Goal: Information Seeking & Learning: Check status

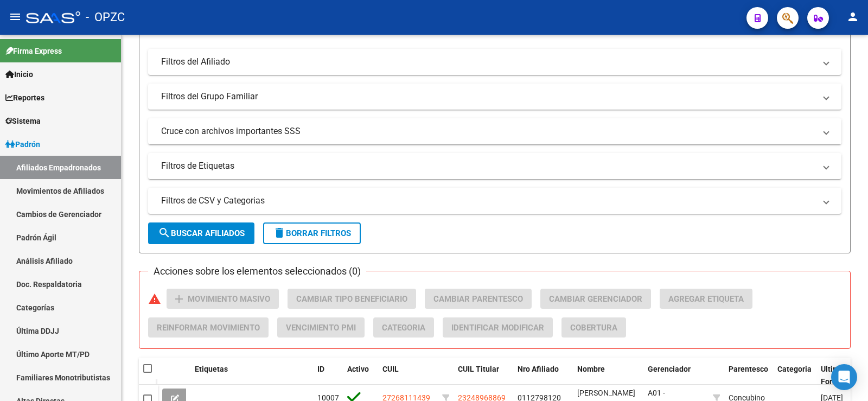
scroll to position [163, 0]
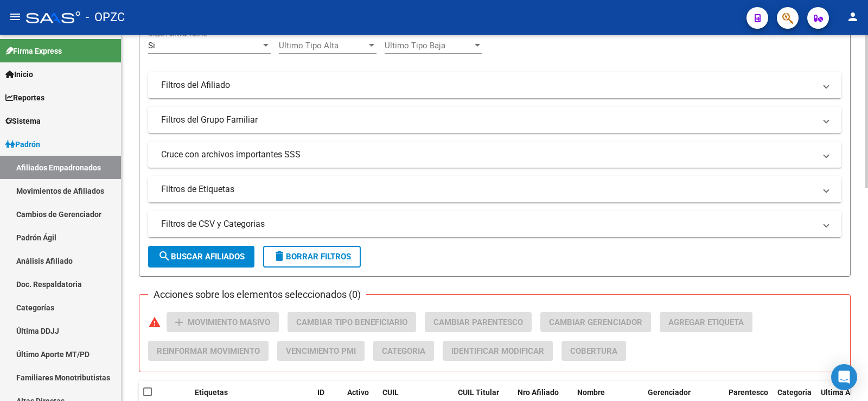
click at [221, 185] on mat-panel-title "Filtros de Etiquetas" at bounding box center [488, 189] width 654 height 12
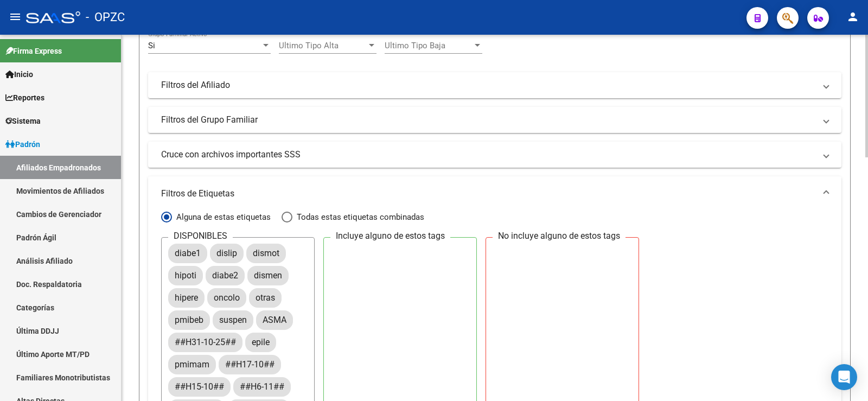
scroll to position [54, 0]
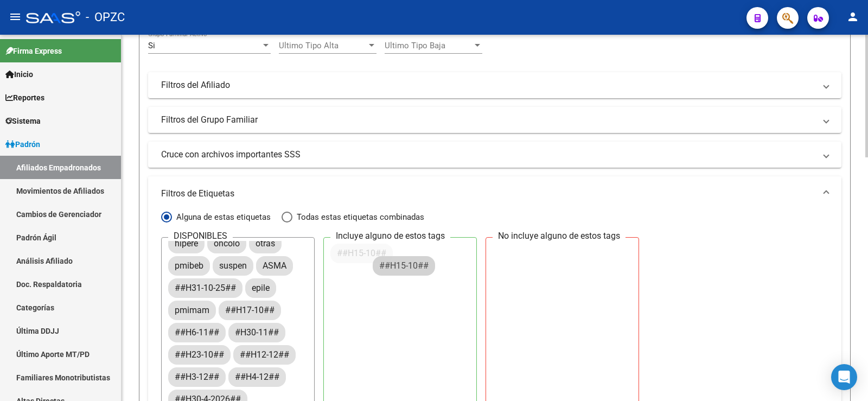
drag, startPoint x: 210, startPoint y: 331, endPoint x: 418, endPoint y: 263, distance: 219.3
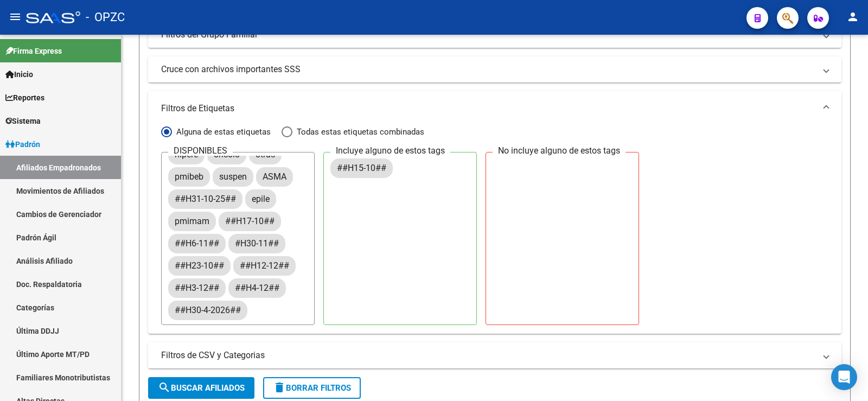
scroll to position [271, 0]
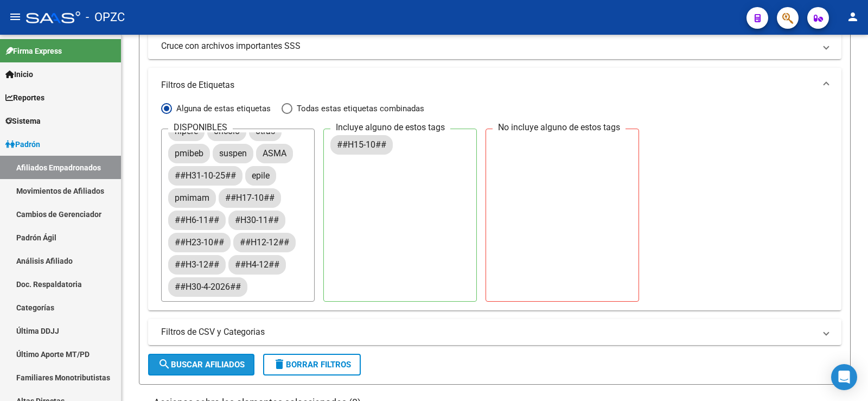
click at [177, 361] on span "search Buscar Afiliados" at bounding box center [201, 365] width 87 height 10
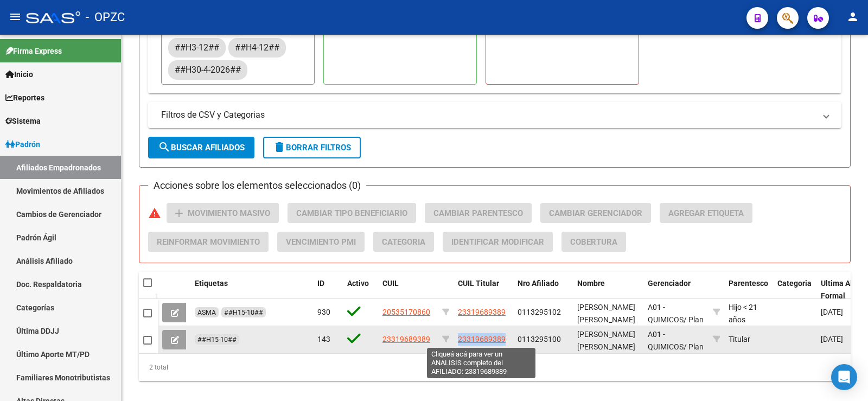
drag, startPoint x: 507, startPoint y: 340, endPoint x: 460, endPoint y: 339, distance: 47.2
click at [460, 339] on div "23319689389" at bounding box center [483, 339] width 51 height 12
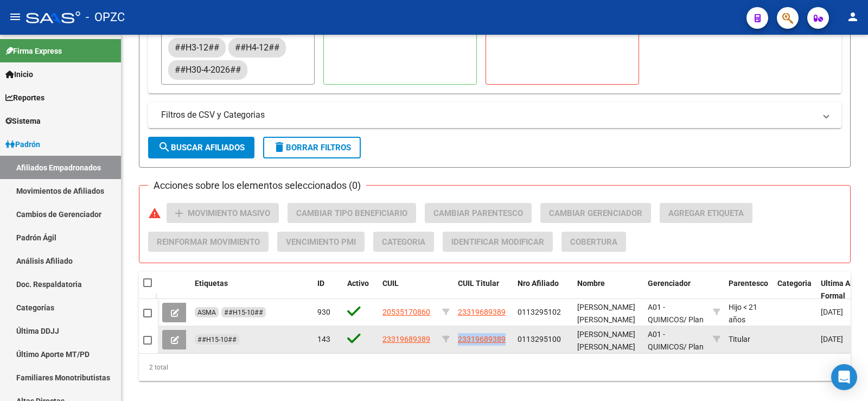
copy span "23319689389"
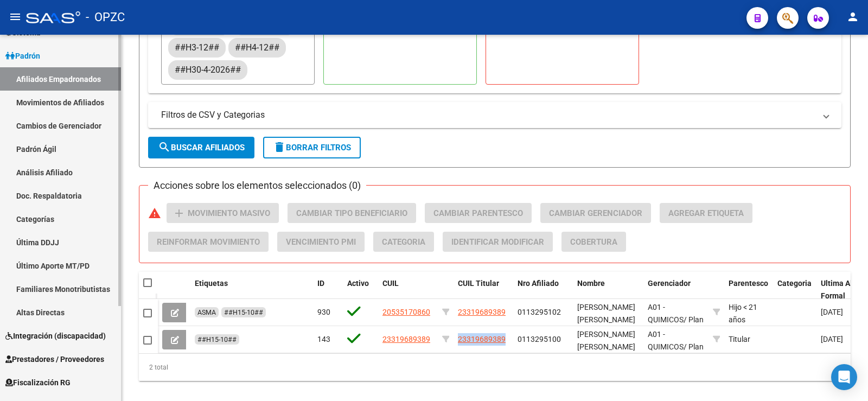
scroll to position [128, 0]
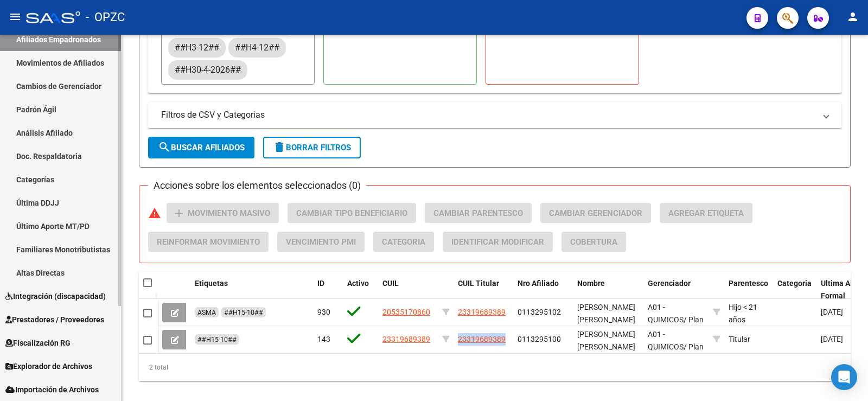
click at [41, 363] on span "Explorador de Archivos" at bounding box center [48, 366] width 87 height 12
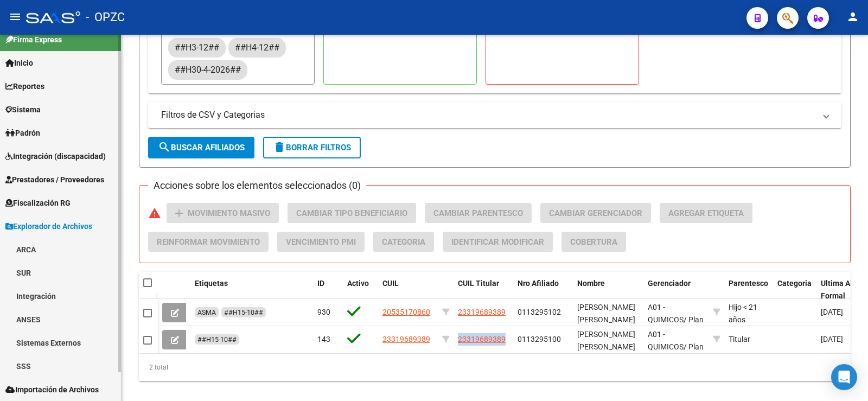
scroll to position [11, 0]
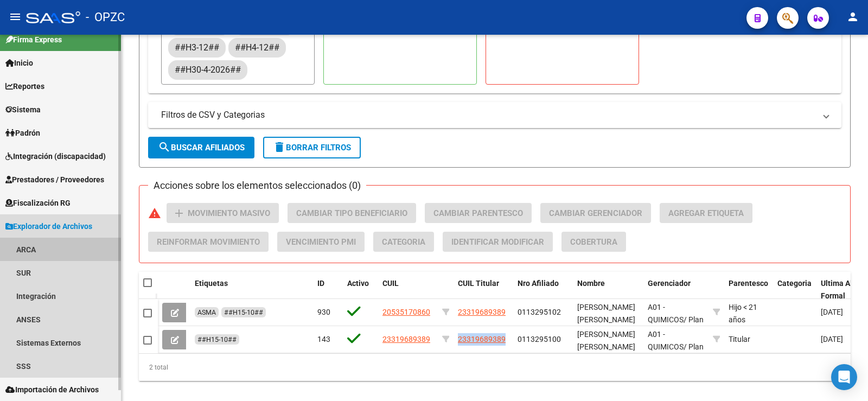
click at [42, 249] on link "ARCA" at bounding box center [60, 249] width 121 height 23
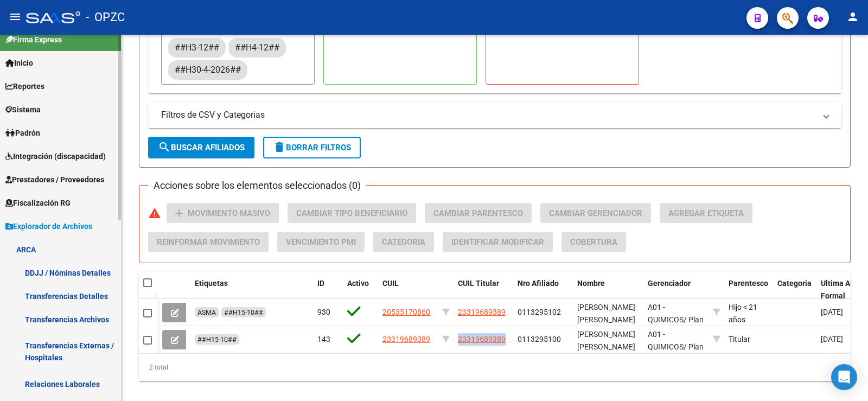
click at [54, 383] on link "Relaciones Laborales" at bounding box center [60, 383] width 121 height 23
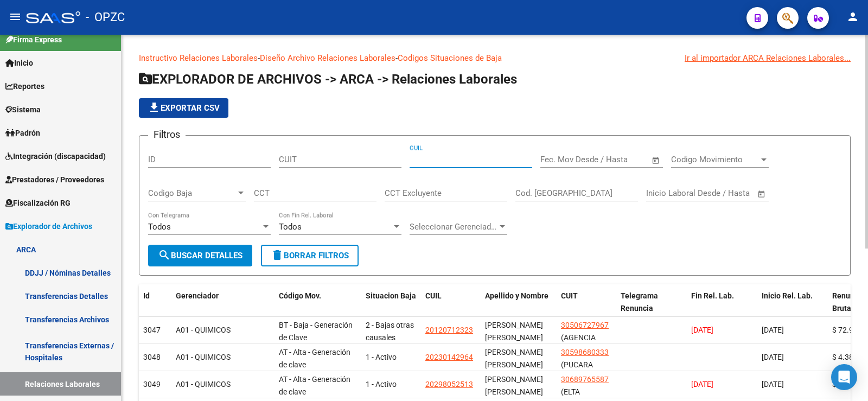
paste input "23-31968938-9"
type input "23-31968938-9"
click at [213, 253] on span "search Buscar Detalles" at bounding box center [200, 256] width 85 height 10
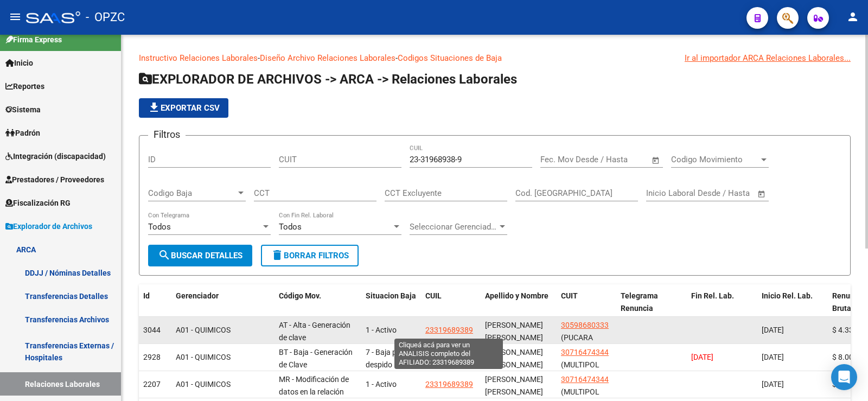
click at [463, 332] on span "23319689389" at bounding box center [449, 330] width 48 height 9
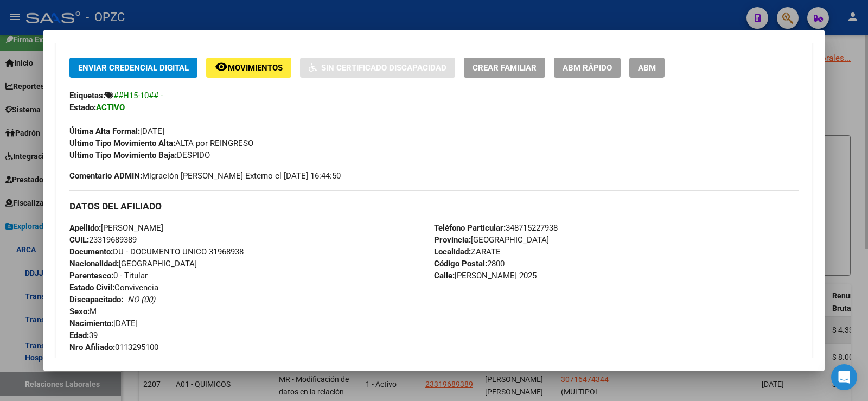
scroll to position [8, 0]
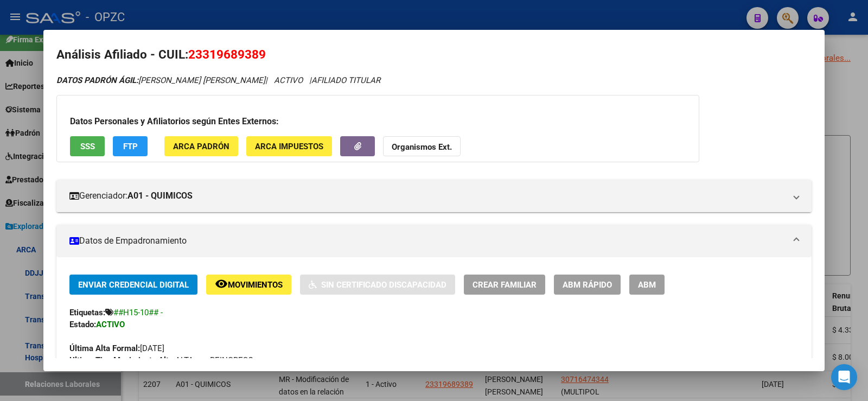
click at [651, 288] on span "ABM" at bounding box center [647, 285] width 18 height 10
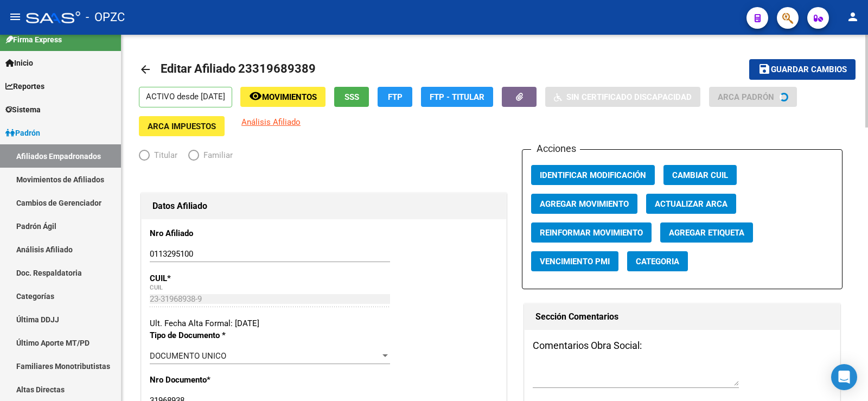
radio input "true"
type input "30-71647434-4"
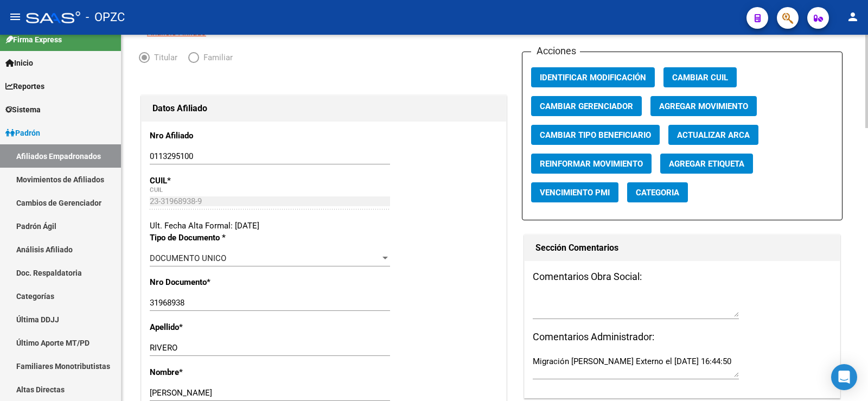
scroll to position [109, 0]
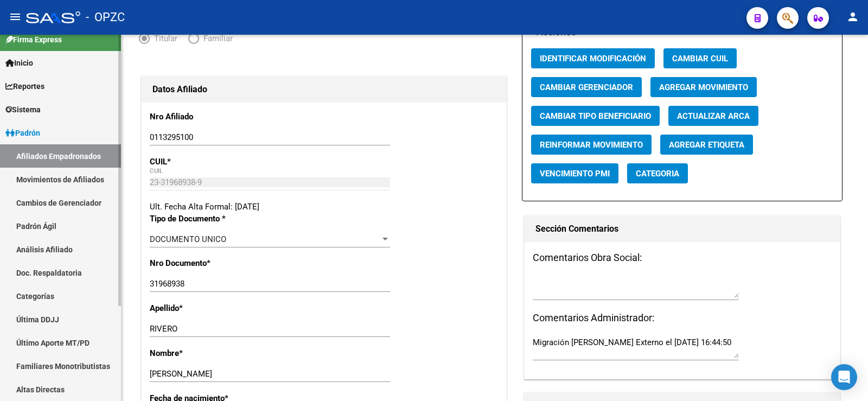
click at [64, 157] on link "Afiliados Empadronados" at bounding box center [60, 155] width 121 height 23
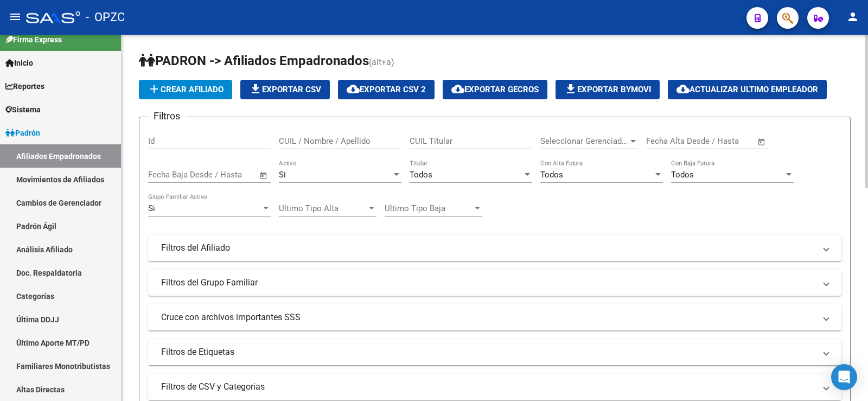
click at [330, 135] on div "CUIL / Nombre / Apellido" at bounding box center [340, 137] width 123 height 23
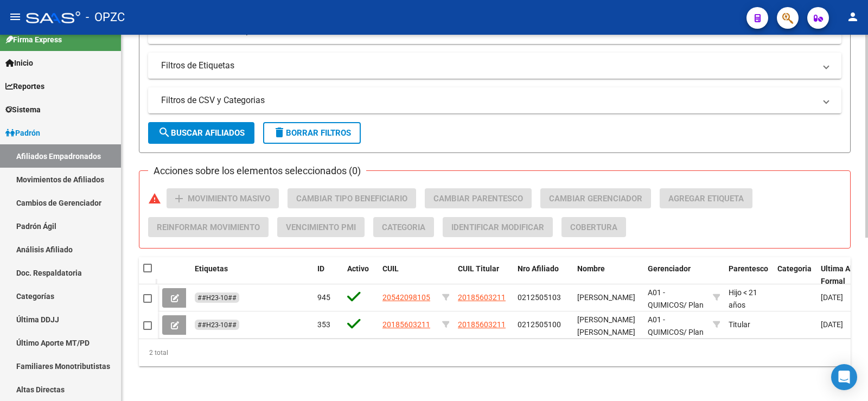
scroll to position [295, 0]
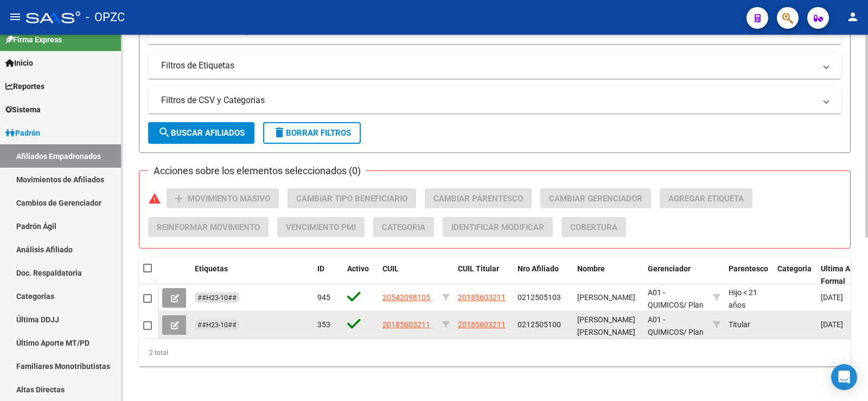
type input "merli"
drag, startPoint x: 507, startPoint y: 316, endPoint x: 457, endPoint y: 317, distance: 49.4
click at [457, 317] on datatable-body-cell "20185603211" at bounding box center [484, 324] width 60 height 27
copy span "20185603211"
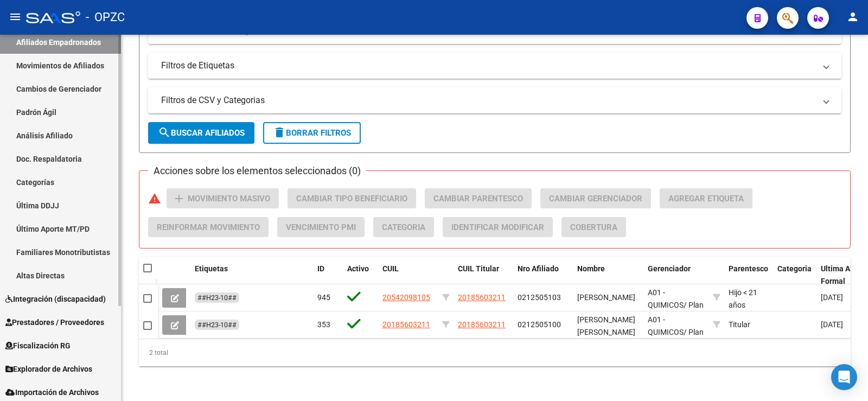
scroll to position [128, 0]
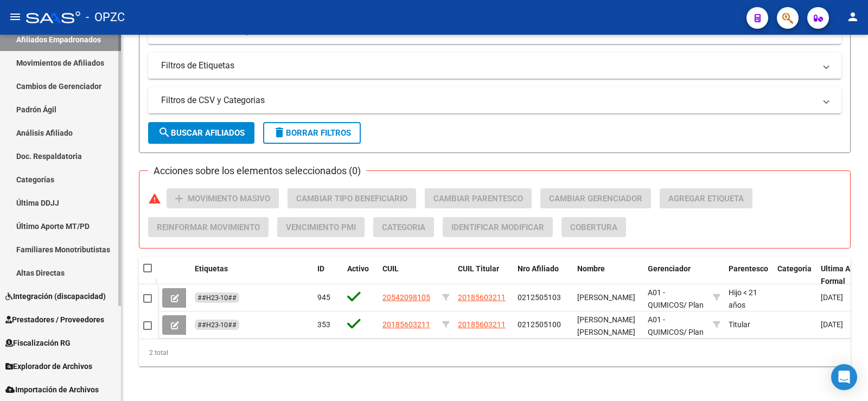
click at [64, 361] on span "Explorador de Archivos" at bounding box center [48, 366] width 87 height 12
click at [65, 361] on span "Explorador de Archivos" at bounding box center [48, 366] width 87 height 12
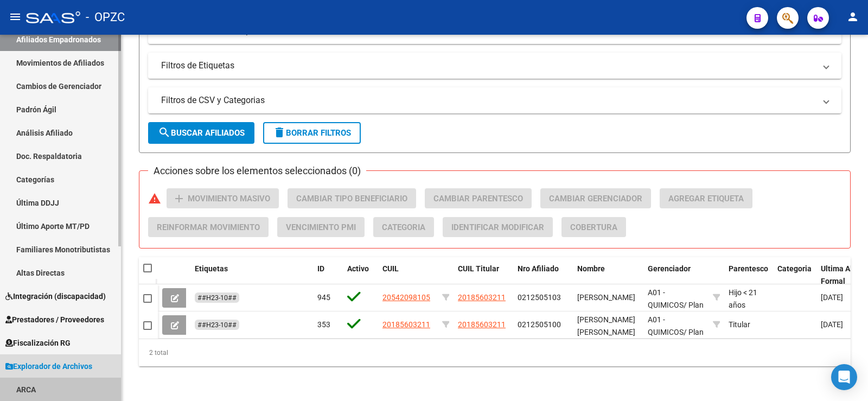
click at [42, 386] on link "ARCA" at bounding box center [60, 389] width 121 height 23
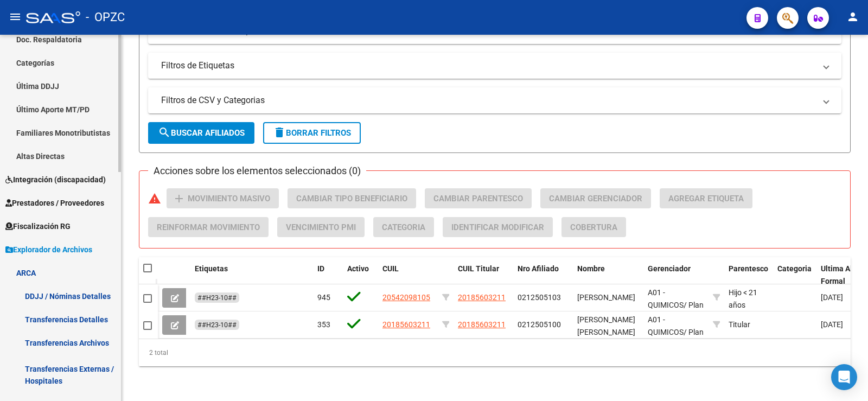
scroll to position [291, 0]
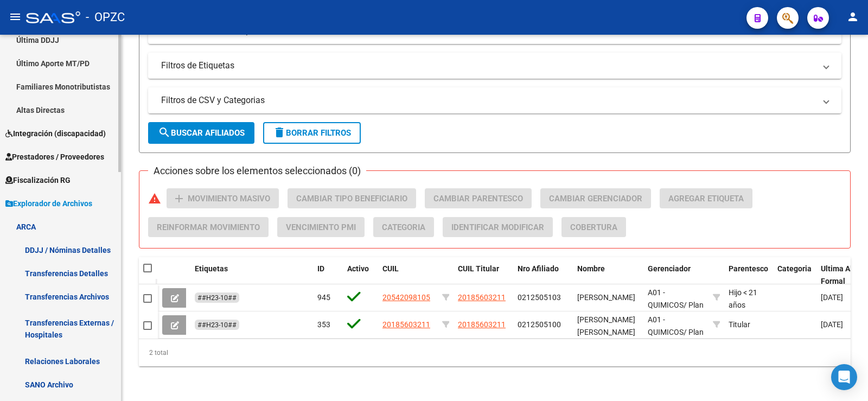
click at [53, 359] on link "Relaciones Laborales" at bounding box center [60, 360] width 121 height 23
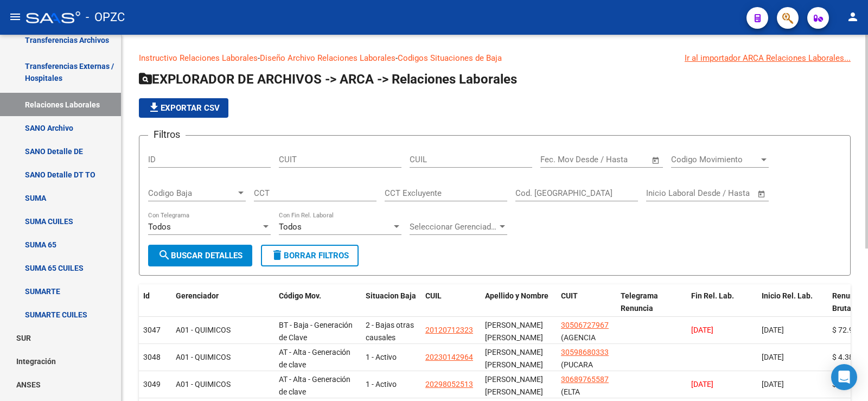
click at [438, 161] on input "CUIL" at bounding box center [471, 160] width 123 height 10
paste input "20-18560321-1"
click at [186, 252] on span "search Buscar Detalles" at bounding box center [200, 256] width 85 height 10
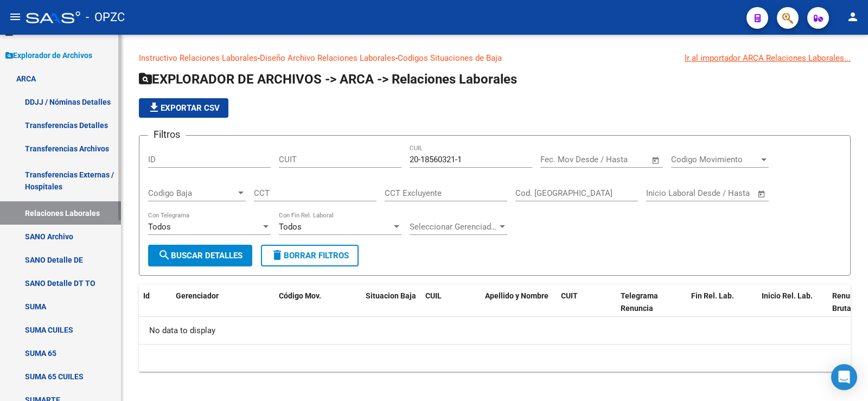
scroll to position [128, 0]
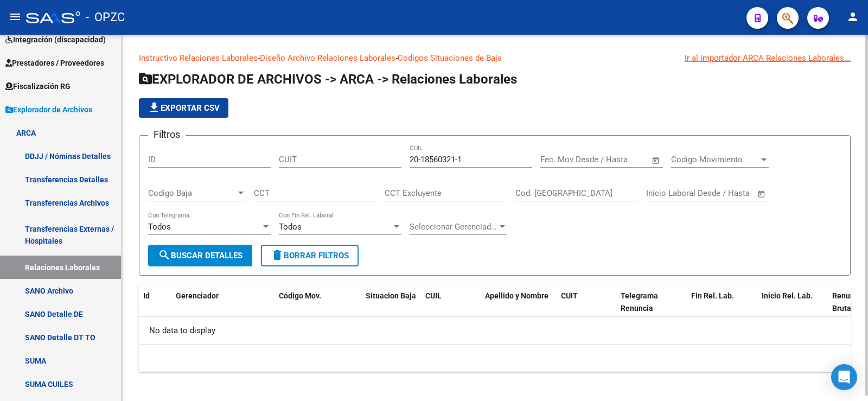
click at [467, 158] on input "20-18560321-1" at bounding box center [471, 160] width 123 height 10
type input "20-18560321-1"
click at [222, 259] on span "search Buscar Detalles" at bounding box center [200, 256] width 85 height 10
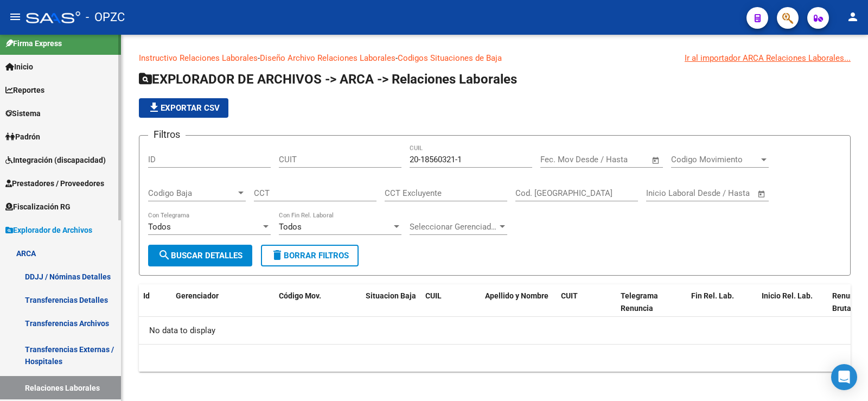
scroll to position [0, 0]
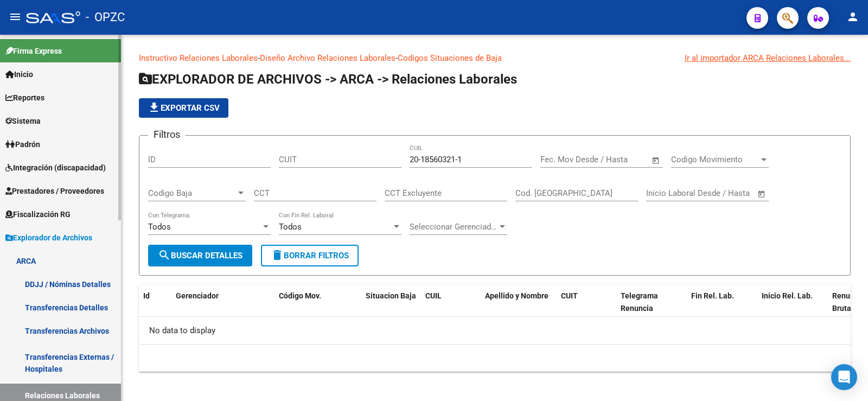
click at [39, 147] on span "Padrón" at bounding box center [22, 144] width 35 height 12
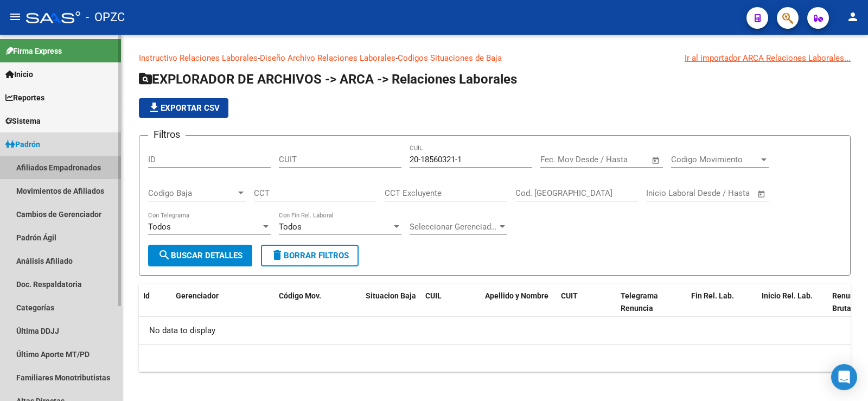
click at [31, 162] on link "Afiliados Empadronados" at bounding box center [60, 167] width 121 height 23
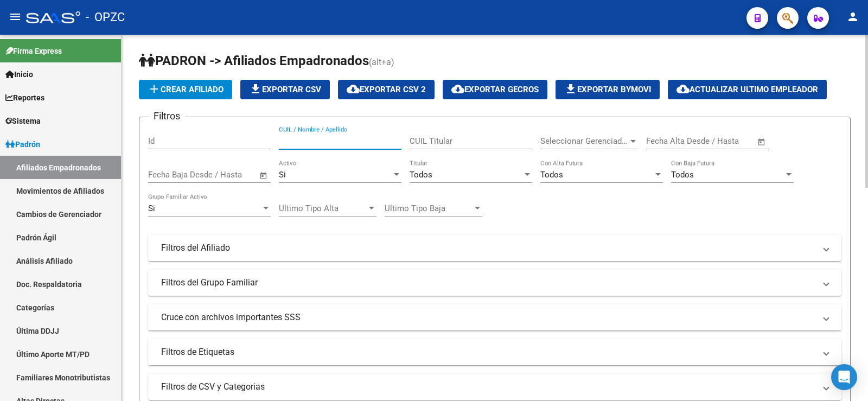
click at [354, 139] on input "CUIL / Nombre / Apellido" at bounding box center [340, 141] width 123 height 10
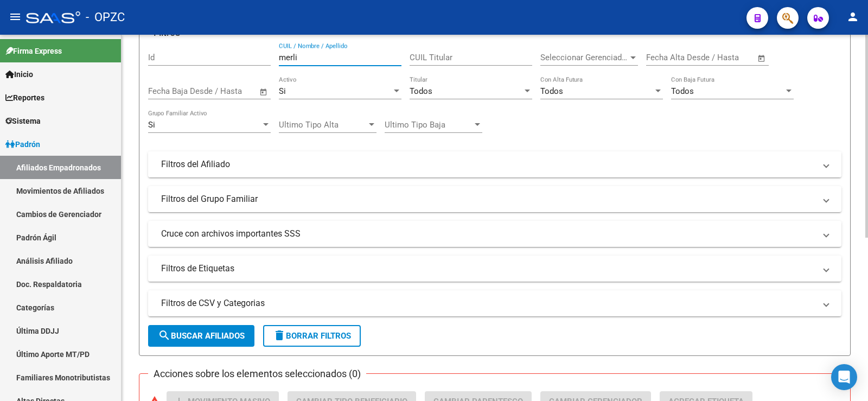
scroll to position [271, 0]
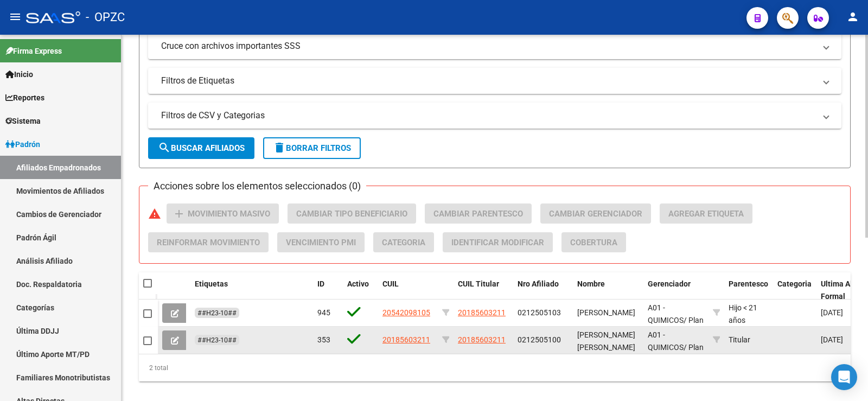
type input "merli"
drag, startPoint x: 432, startPoint y: 338, endPoint x: 380, endPoint y: 340, distance: 52.1
click at [380, 340] on datatable-body-cell "20185603211" at bounding box center [408, 340] width 60 height 27
copy span "20185603211"
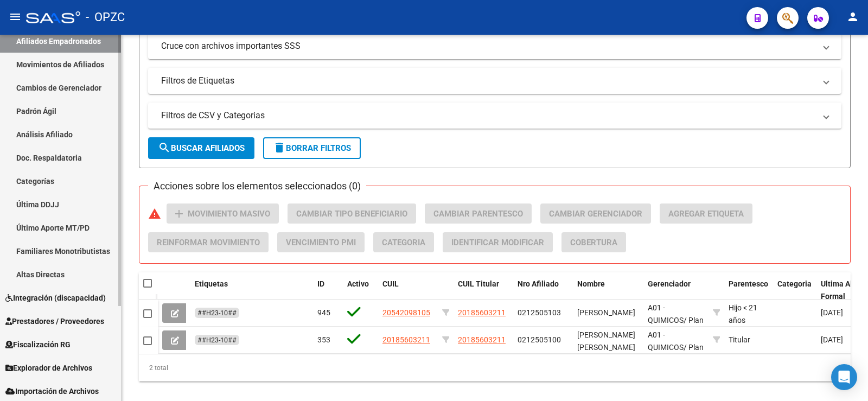
scroll to position [128, 0]
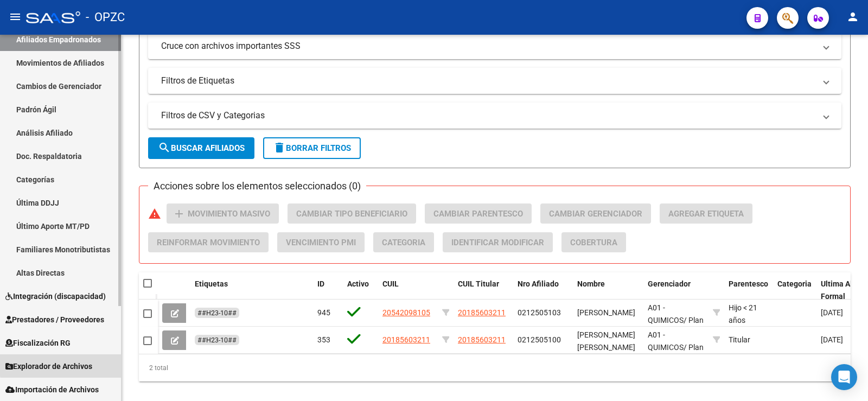
click at [69, 364] on span "Explorador de Archivos" at bounding box center [48, 366] width 87 height 12
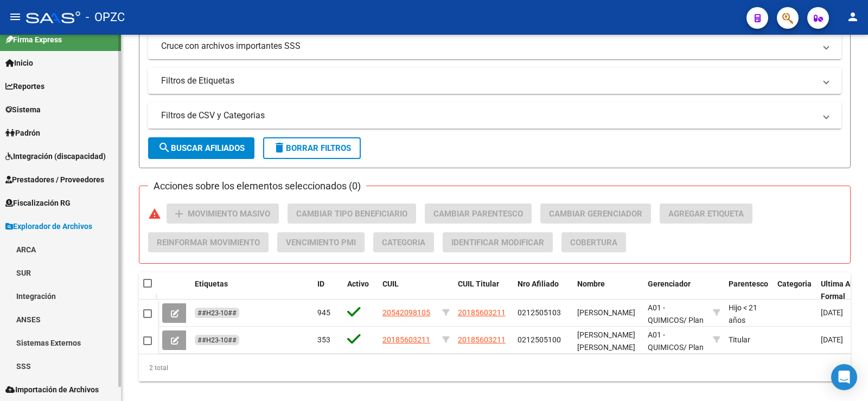
scroll to position [11, 0]
click at [48, 250] on link "ARCA" at bounding box center [60, 249] width 121 height 23
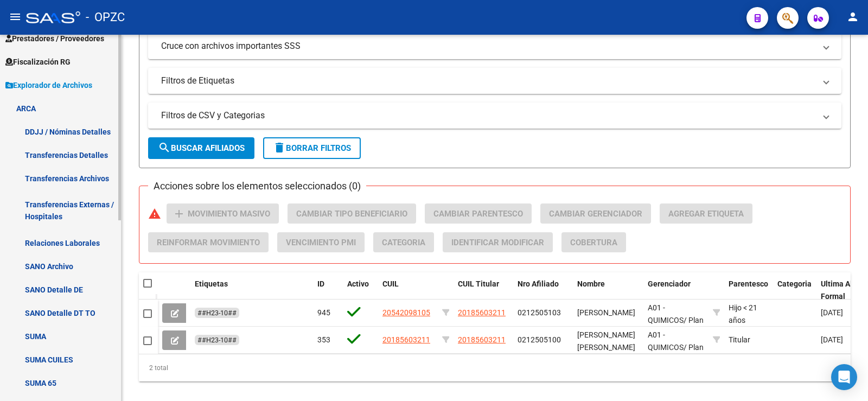
scroll to position [174, 0]
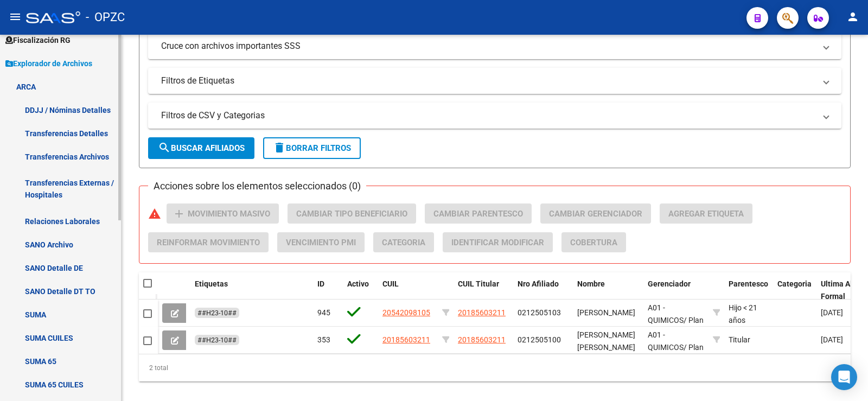
click at [75, 219] on link "Relaciones Laborales" at bounding box center [60, 220] width 121 height 23
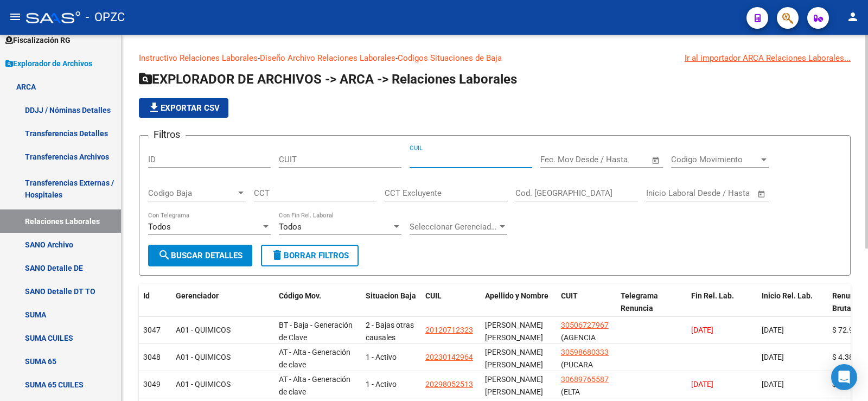
paste input "20-18560321-1"
type input "20-18560321-1"
click at [232, 253] on span "search Buscar Detalles" at bounding box center [200, 256] width 85 height 10
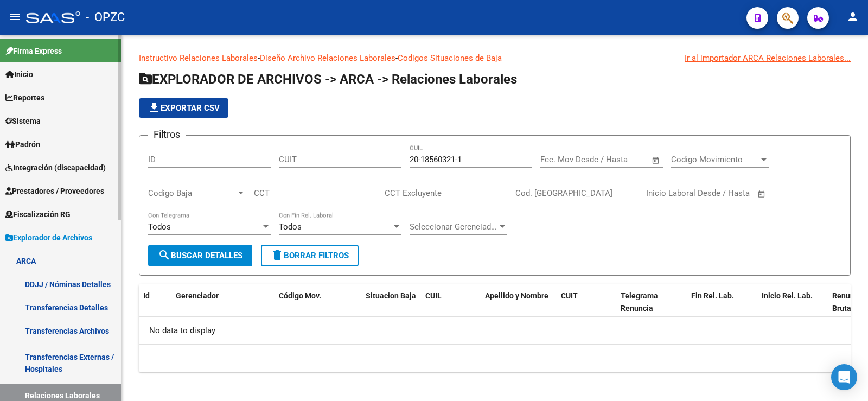
click at [25, 139] on span "Padrón" at bounding box center [22, 144] width 35 height 12
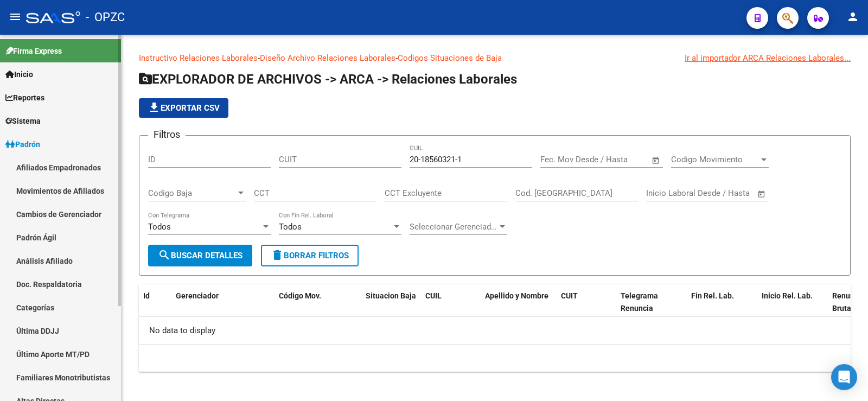
click at [44, 258] on link "Análisis Afiliado" at bounding box center [60, 260] width 121 height 23
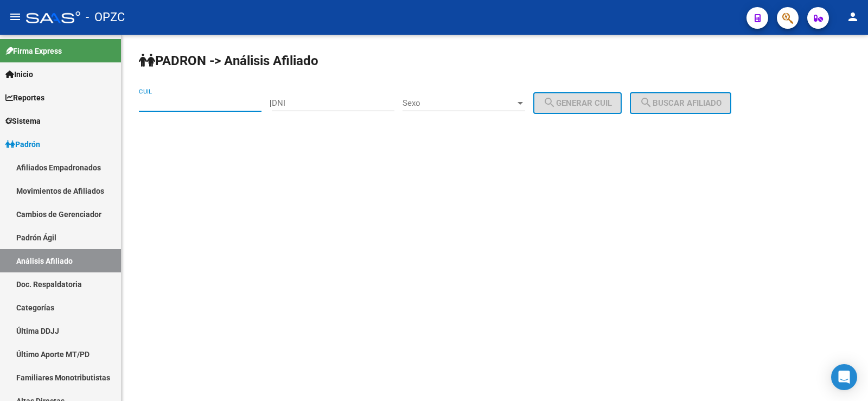
paste input "20-18560321-1"
type input "20-18560321-1"
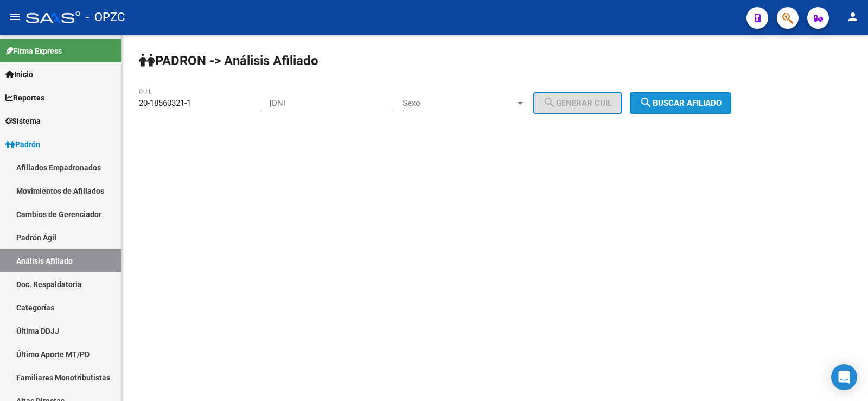
click at [701, 99] on span "search Buscar afiliado" at bounding box center [681, 103] width 82 height 10
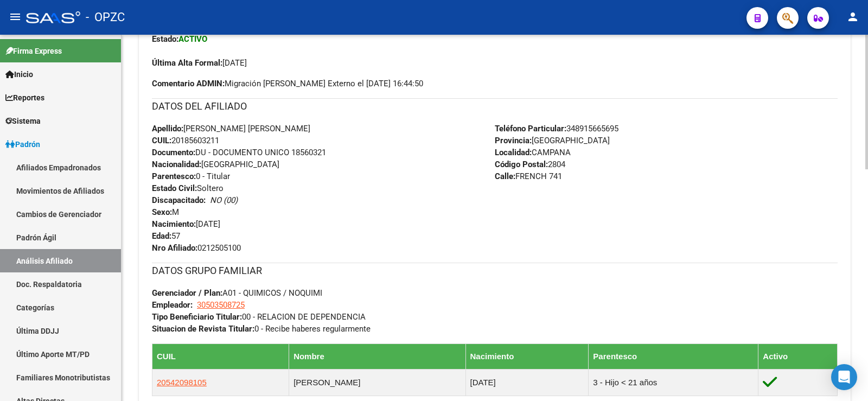
scroll to position [632, 0]
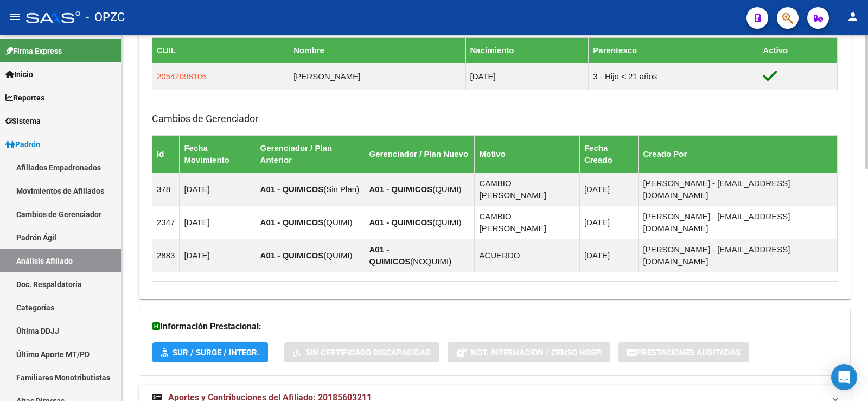
click at [297, 392] on span "Aportes y Contribuciones del Afiliado: 20185603211" at bounding box center [269, 397] width 203 height 10
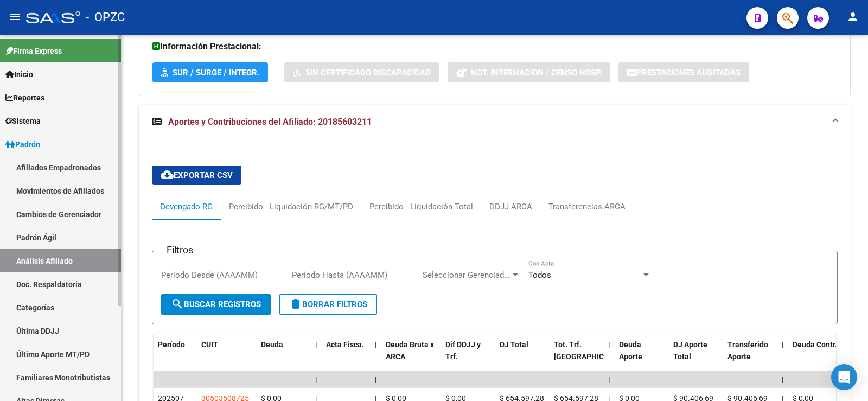
scroll to position [903, 0]
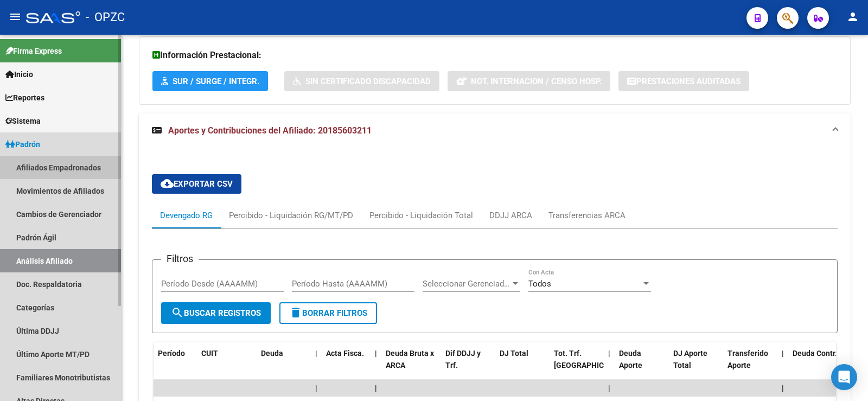
click at [44, 165] on link "Afiliados Empadronados" at bounding box center [60, 167] width 121 height 23
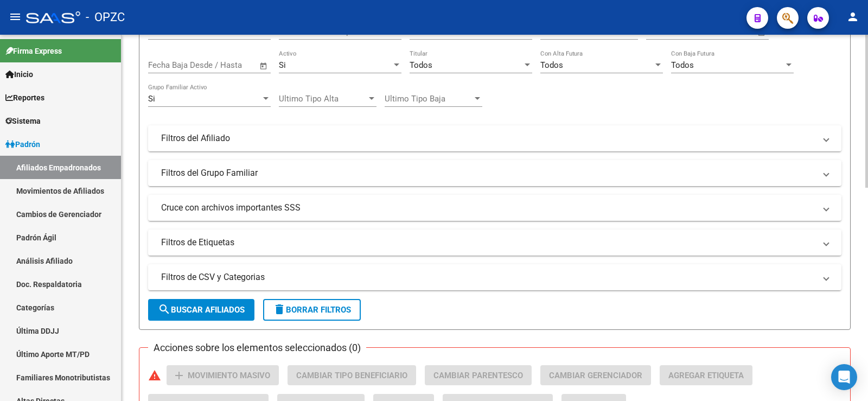
scroll to position [23, 0]
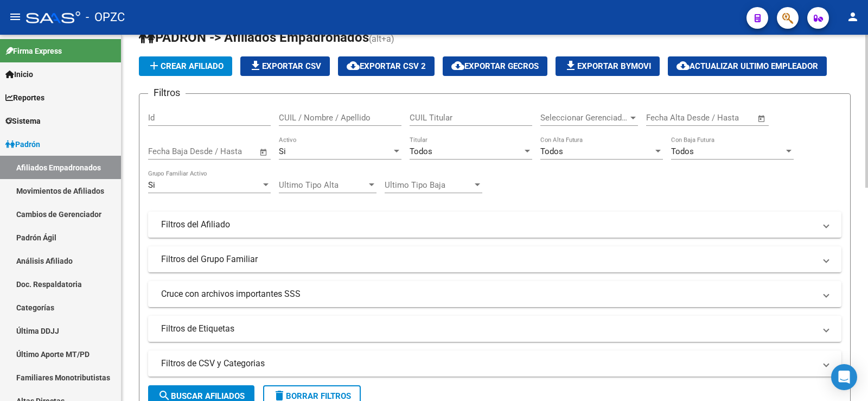
click at [300, 114] on input "CUIL / Nombre / Apellido" at bounding box center [340, 118] width 123 height 10
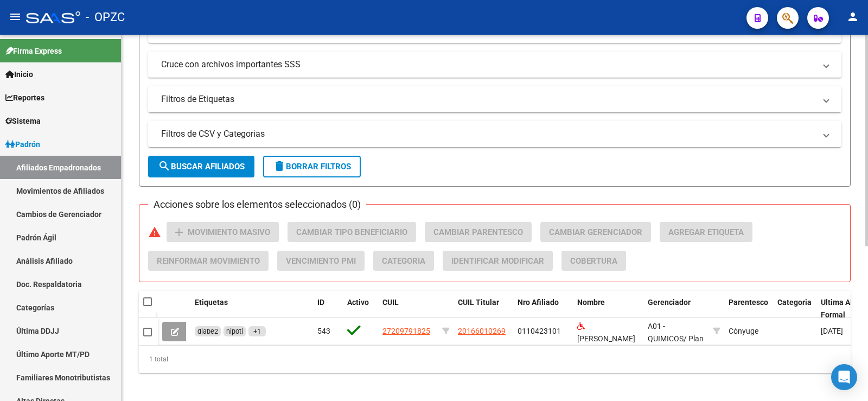
scroll to position [268, 0]
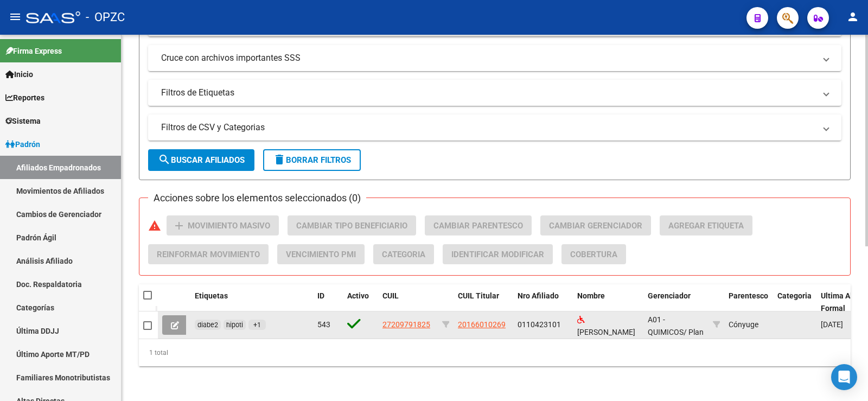
type input "[PERSON_NAME]"
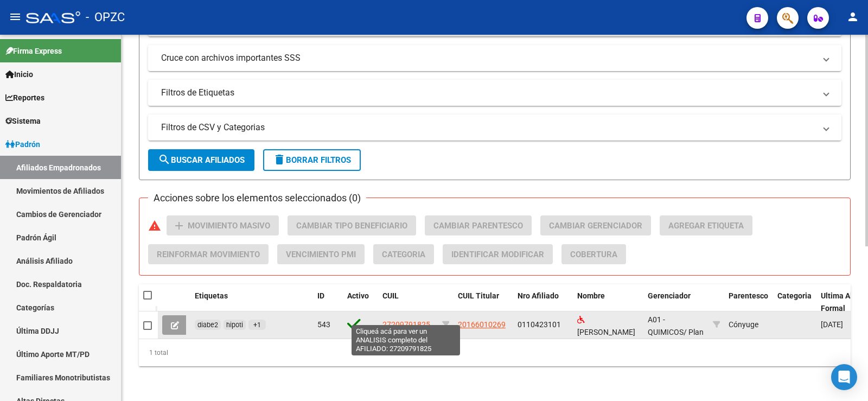
drag, startPoint x: 433, startPoint y: 316, endPoint x: 383, endPoint y: 314, distance: 50.5
click at [383, 319] on div "27209791825" at bounding box center [408, 325] width 51 height 12
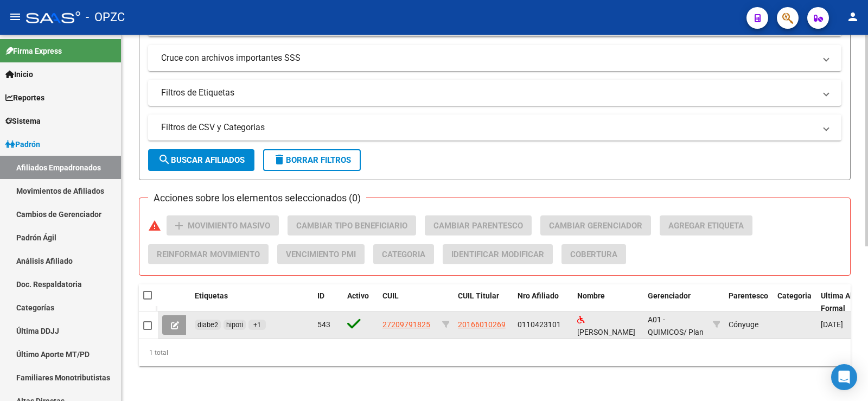
copy span "27209791825"
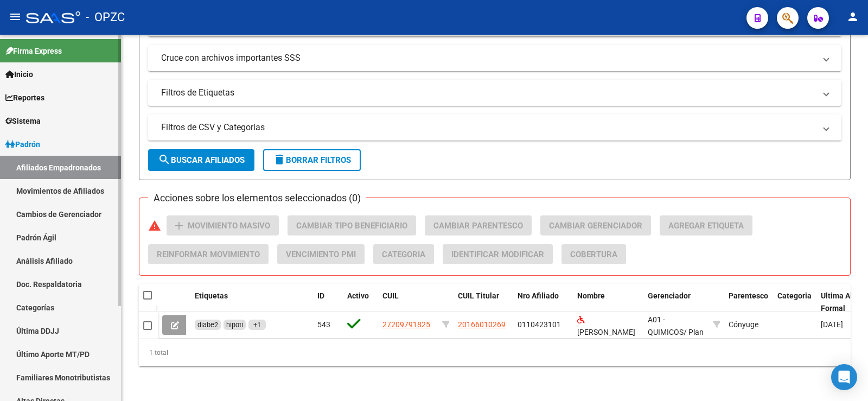
click at [52, 258] on link "Análisis Afiliado" at bounding box center [60, 260] width 121 height 23
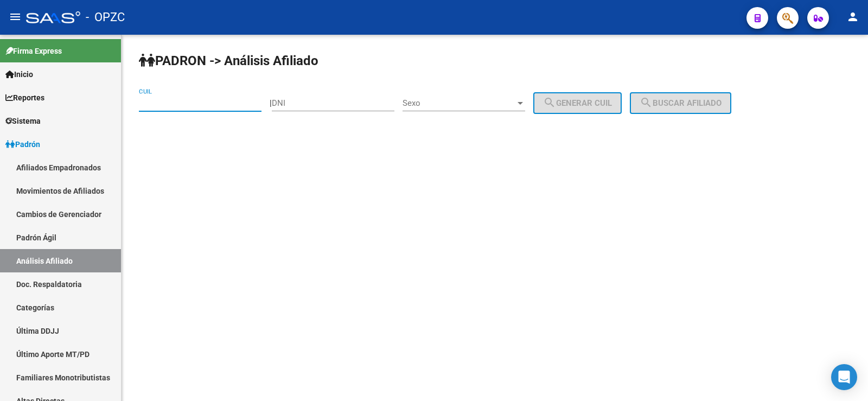
paste input "27-20979182-5"
type input "27-20979182-5"
click at [691, 99] on span "search Buscar afiliado" at bounding box center [681, 103] width 82 height 10
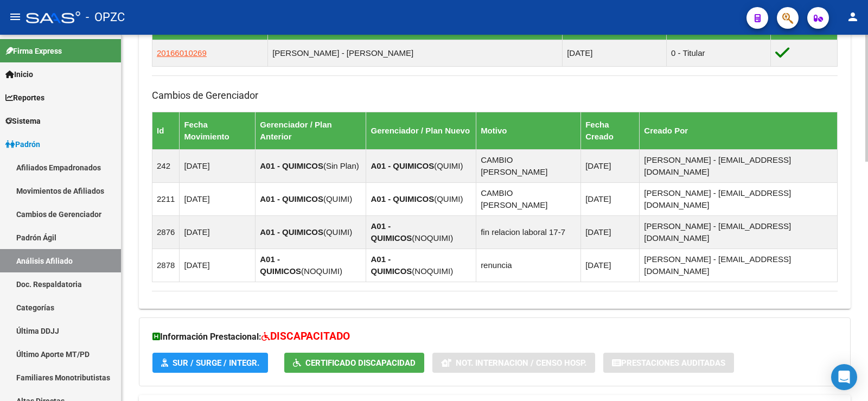
scroll to position [691, 0]
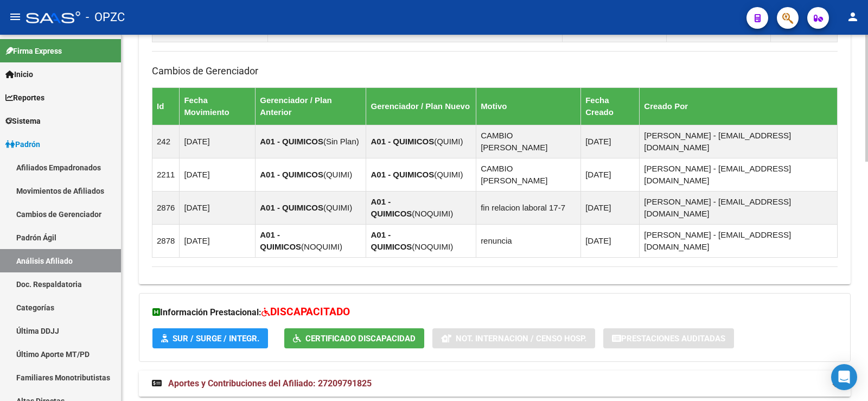
click at [316, 378] on span "Aportes y Contribuciones del Afiliado: 27209791825" at bounding box center [269, 383] width 203 height 10
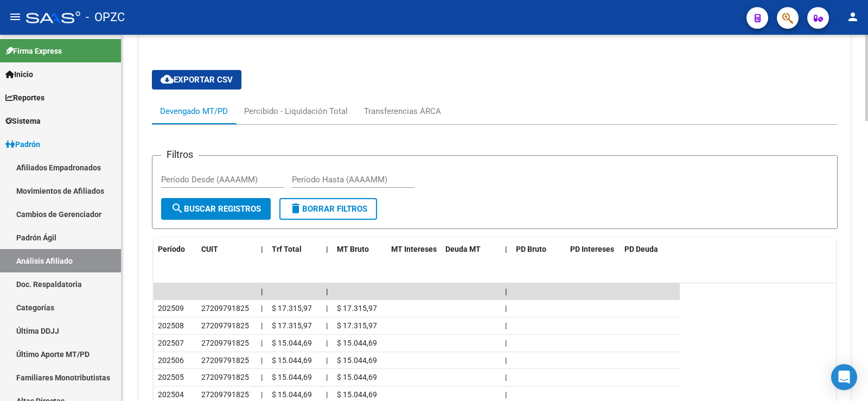
scroll to position [1071, 0]
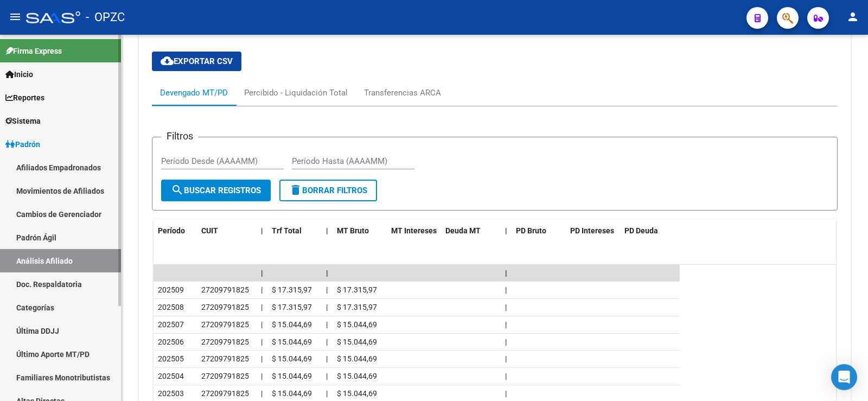
click at [43, 161] on link "Afiliados Empadronados" at bounding box center [60, 167] width 121 height 23
